Goal: Information Seeking & Learning: Learn about a topic

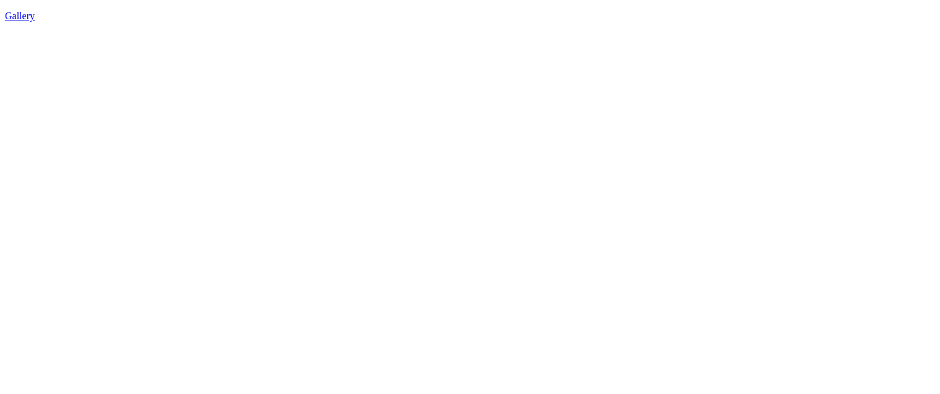
scroll to position [2412, 0]
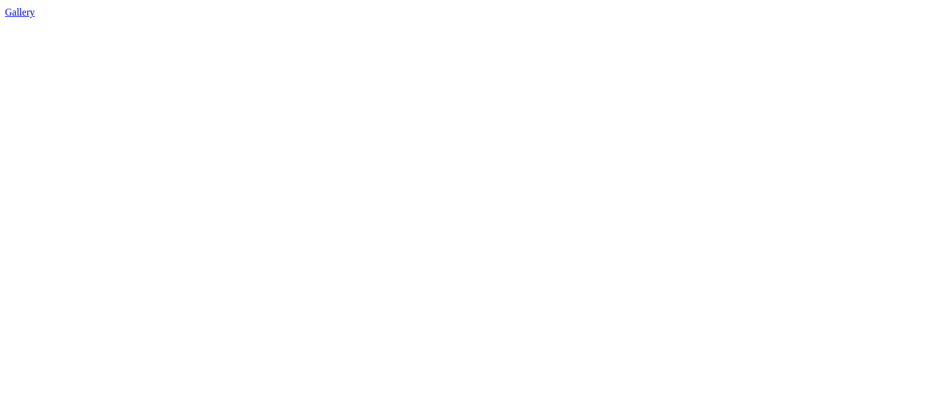
scroll to position [0, 0]
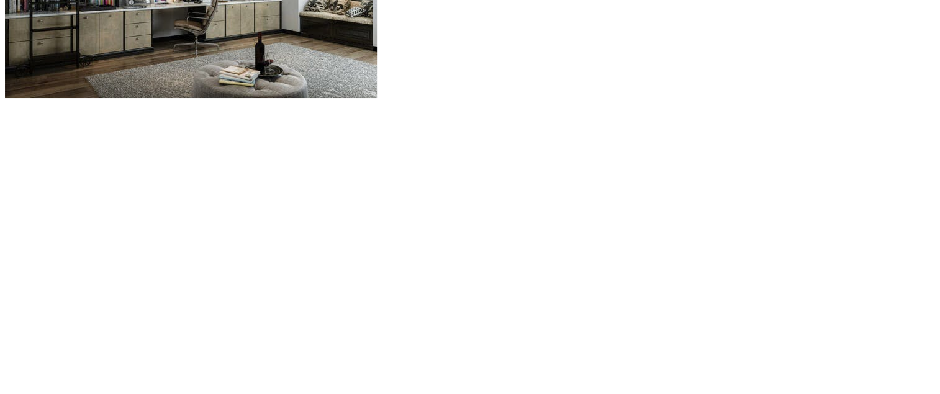
scroll to position [1403, 0]
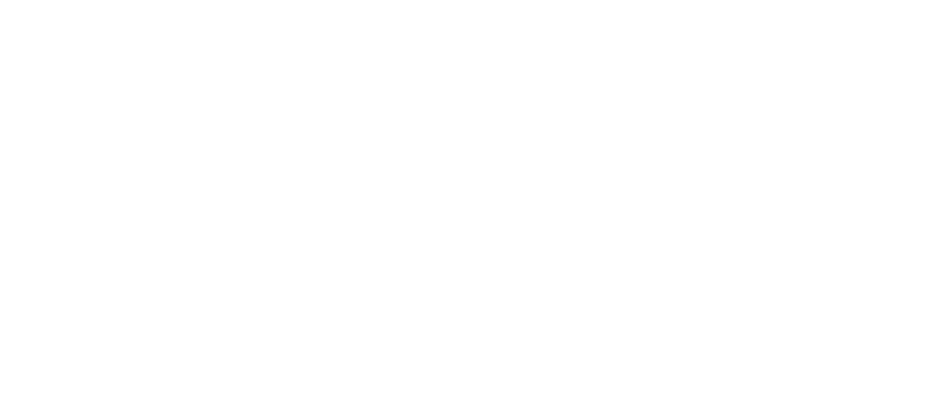
scroll to position [1539, 0]
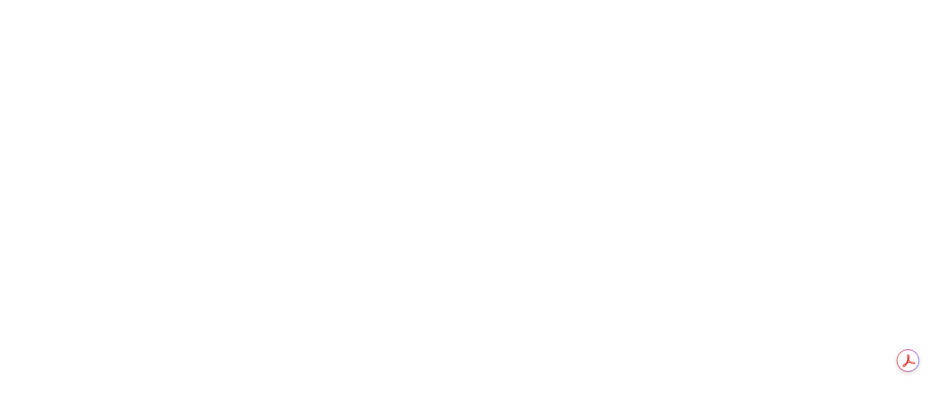
scroll to position [1875, 0]
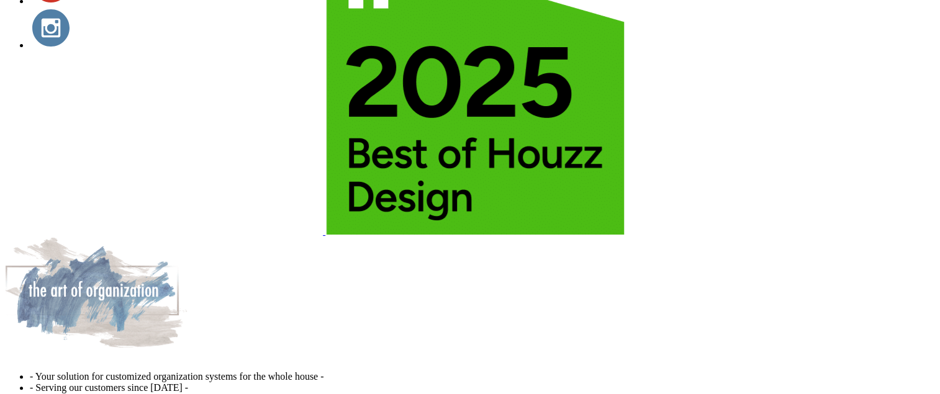
scroll to position [3879, 0]
